Goal: Navigation & Orientation: Find specific page/section

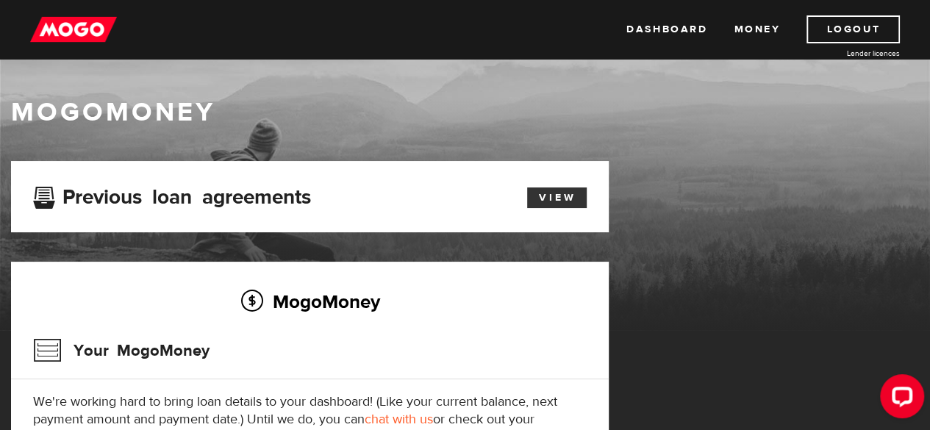
click at [575, 201] on link "View" at bounding box center [557, 198] width 60 height 21
